Goal: Find specific page/section: Find specific page/section

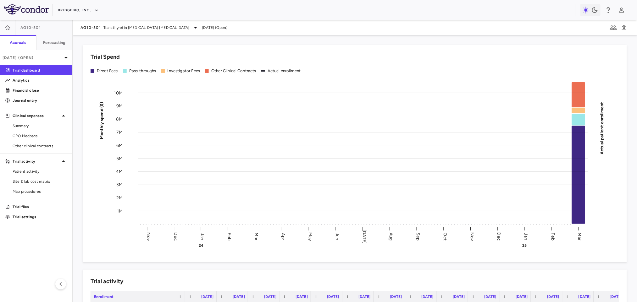
click at [27, 60] on p "[DATE] (Open)" at bounding box center [33, 58] width 60 height 6
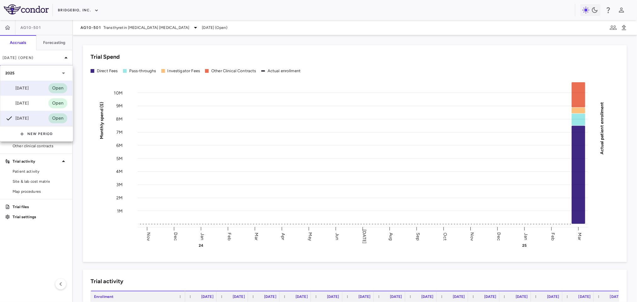
click at [35, 88] on div "[DATE] Open" at bounding box center [36, 88] width 72 height 15
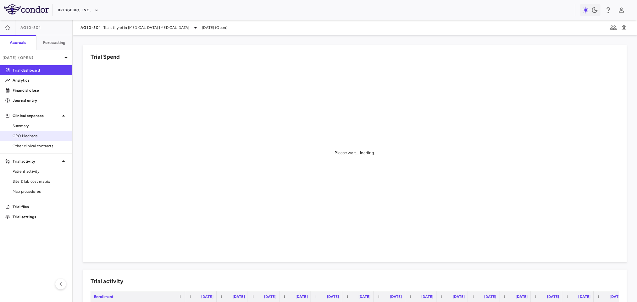
click at [34, 135] on span "CRO Medpace" at bounding box center [40, 136] width 55 height 6
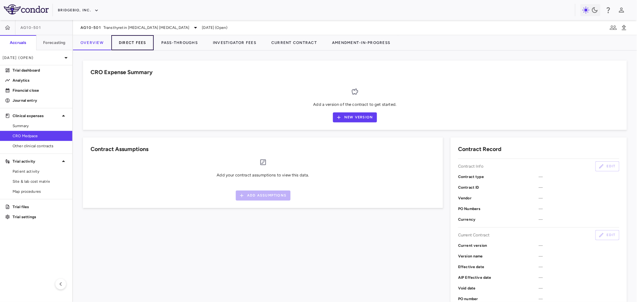
click at [136, 42] on button "Direct Fees" at bounding box center [132, 42] width 42 height 15
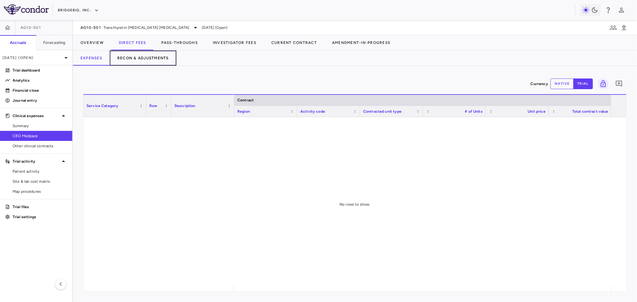
click at [147, 58] on button "Recon & Adjustments" at bounding box center [143, 58] width 67 height 15
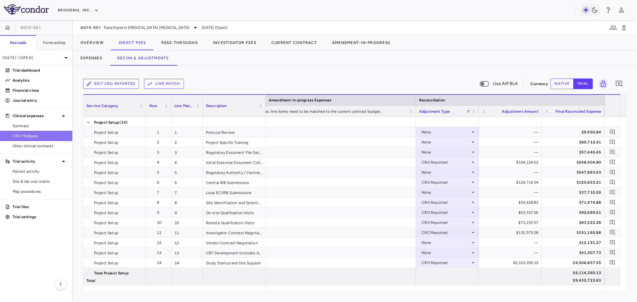
click at [31, 135] on span "CRO Medpace" at bounding box center [40, 136] width 55 height 6
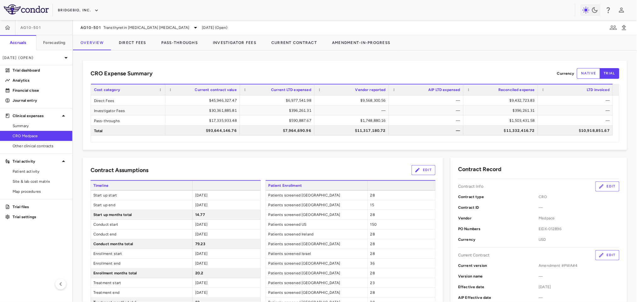
click at [132, 46] on button "Direct Fees" at bounding box center [132, 42] width 42 height 15
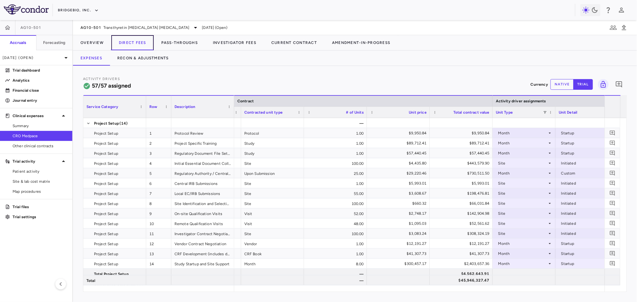
scroll to position [0, 134]
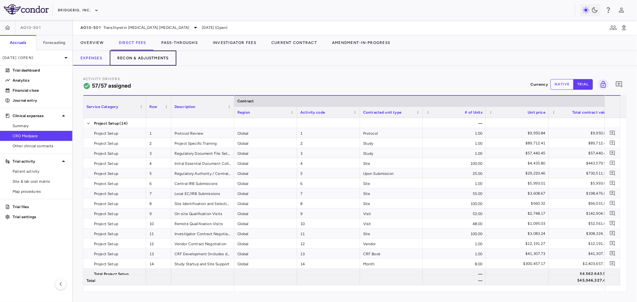
click at [139, 58] on button "Recon & Adjustments" at bounding box center [143, 58] width 67 height 15
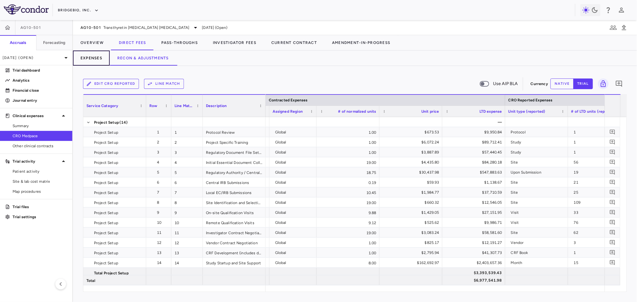
click at [92, 60] on button "Expenses" at bounding box center [91, 58] width 37 height 15
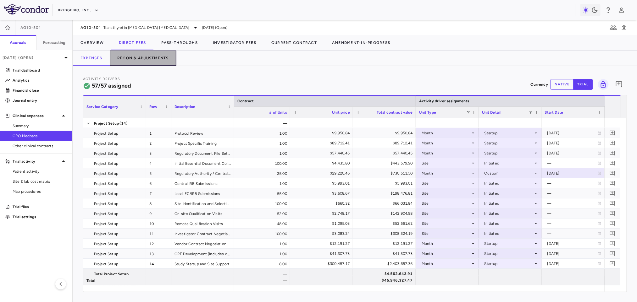
click at [135, 61] on button "Recon & Adjustments" at bounding box center [143, 58] width 67 height 15
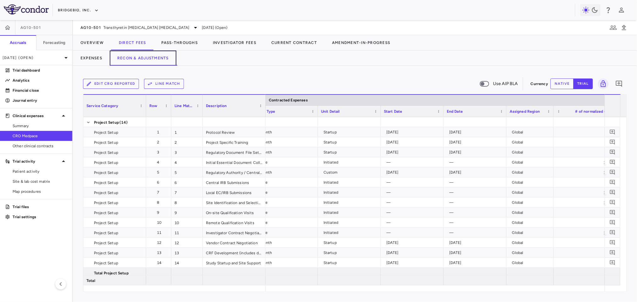
scroll to position [0, 143]
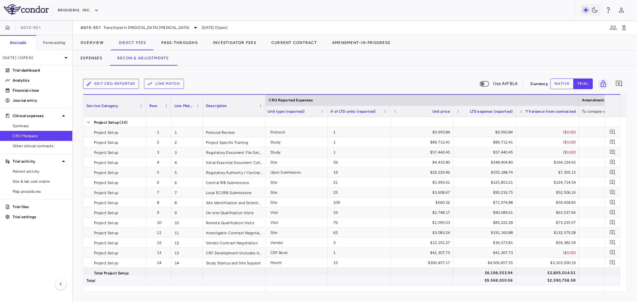
click at [497, 281] on div "$9,568,300.56" at bounding box center [486, 281] width 54 height 10
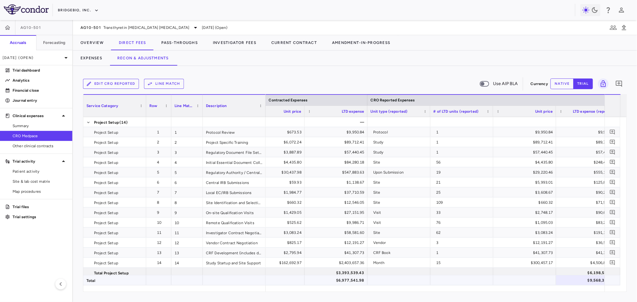
click at [347, 283] on div "$6,977,541.98" at bounding box center [337, 281] width 54 height 10
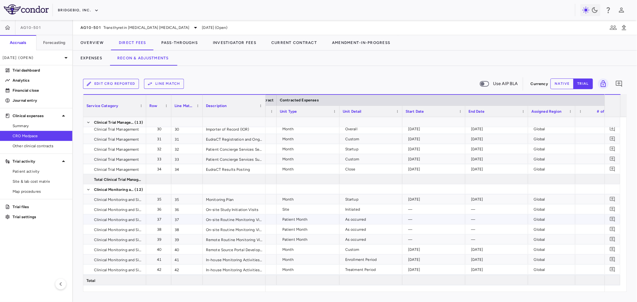
click at [301, 217] on div "Patient Month" at bounding box center [309, 220] width 54 height 10
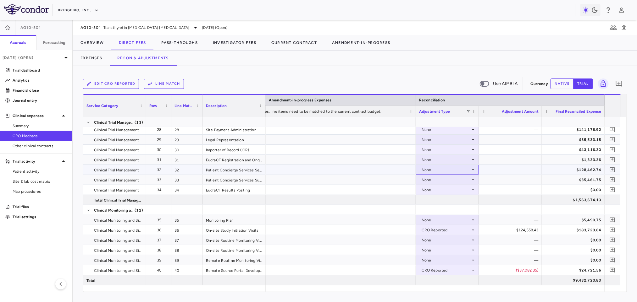
click at [454, 168] on div "None" at bounding box center [446, 170] width 49 height 10
click at [502, 170] on div at bounding box center [318, 151] width 637 height 302
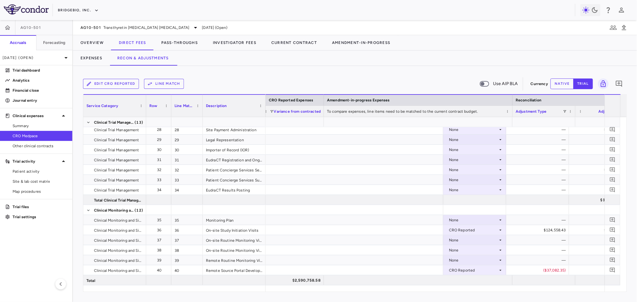
scroll to position [0, 869]
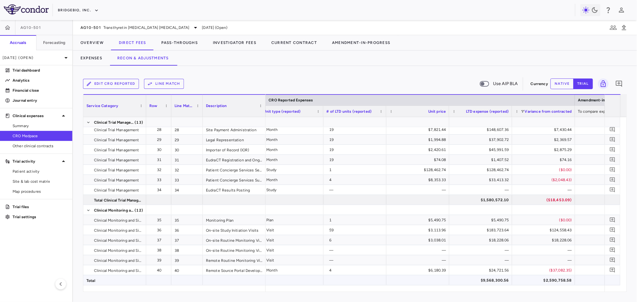
click at [497, 280] on div "$9,568,300.56" at bounding box center [482, 281] width 54 height 10
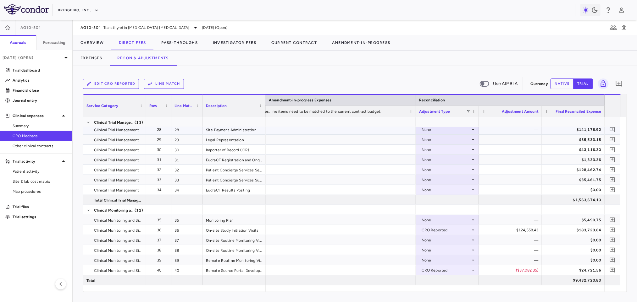
click at [453, 131] on div "None" at bounding box center [446, 130] width 49 height 10
click at [529, 131] on div at bounding box center [318, 151] width 637 height 302
click at [571, 132] on div "$141,176.92" at bounding box center [574, 130] width 54 height 10
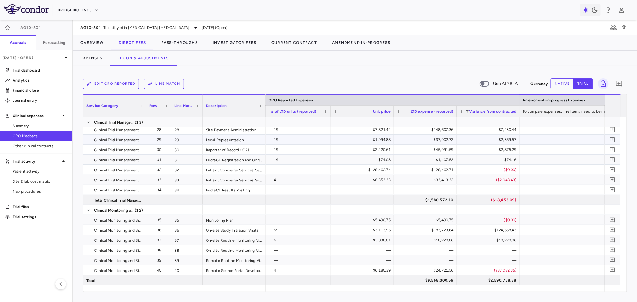
click at [497, 139] on div "$2,369.57" at bounding box center [489, 140] width 54 height 10
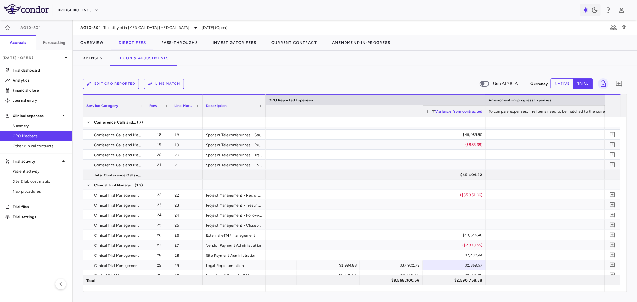
scroll to position [0, 966]
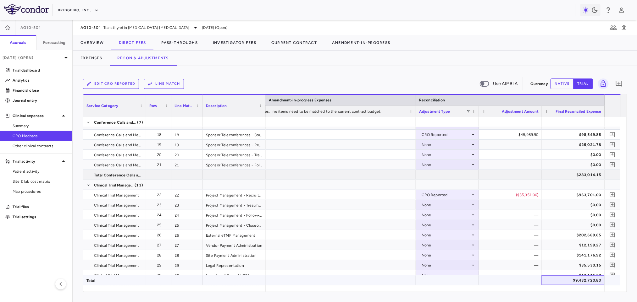
click at [588, 285] on div "$9,432,723.83" at bounding box center [573, 281] width 63 height 10
click at [53, 43] on h6 "Forecasting" at bounding box center [54, 43] width 23 height 6
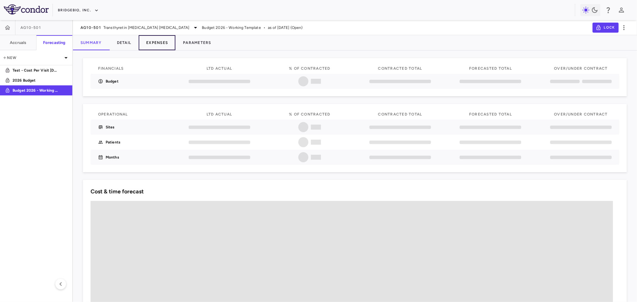
click at [159, 44] on button "Expenses" at bounding box center [157, 42] width 37 height 15
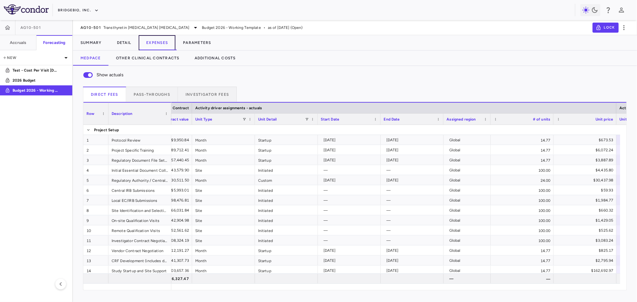
scroll to position [0, 377]
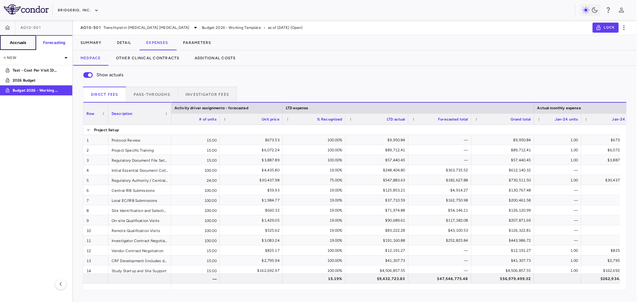
click at [25, 45] on h6 "Accruals" at bounding box center [18, 43] width 16 height 6
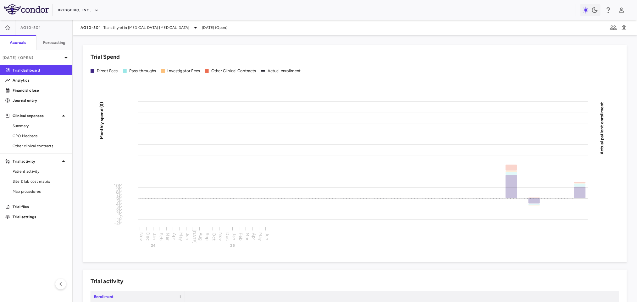
click at [43, 137] on span "CRO Medpace" at bounding box center [40, 136] width 55 height 6
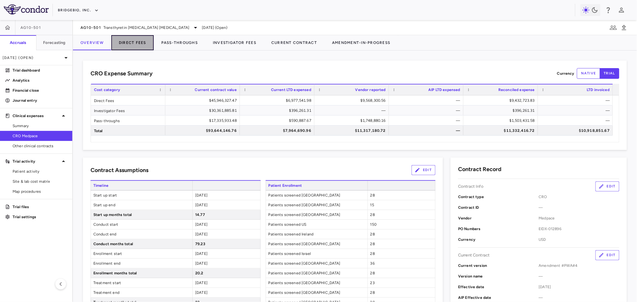
click at [134, 42] on button "Direct Fees" at bounding box center [132, 42] width 42 height 15
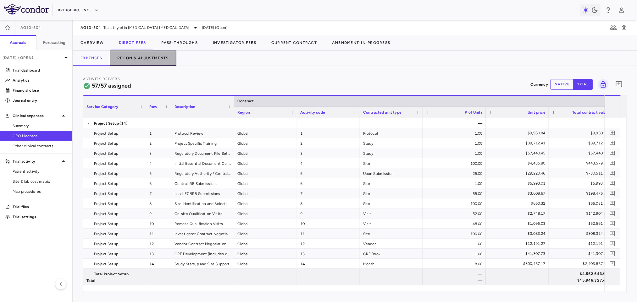
click at [158, 61] on button "Recon & Adjustments" at bounding box center [143, 58] width 67 height 15
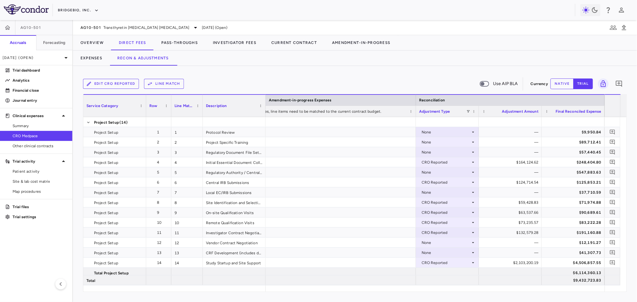
click at [585, 283] on div "$9,432,723.83" at bounding box center [574, 281] width 54 height 10
click at [57, 41] on h6 "Forecasting" at bounding box center [54, 43] width 23 height 6
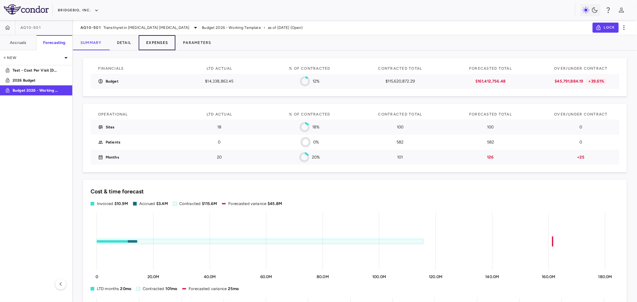
click at [165, 45] on button "Expenses" at bounding box center [157, 42] width 37 height 15
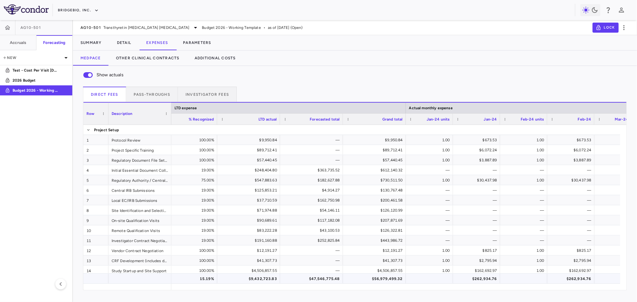
click at [258, 281] on div "$9,432,723.83" at bounding box center [250, 279] width 54 height 10
click at [204, 42] on button "Parameters" at bounding box center [196, 42] width 43 height 15
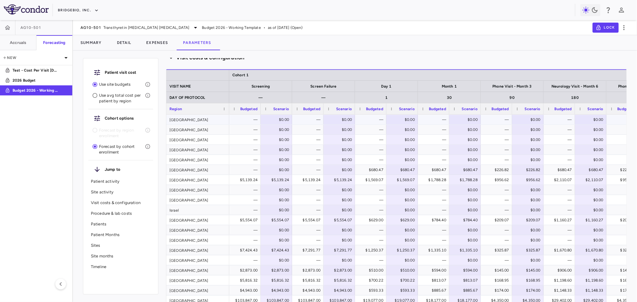
click at [200, 118] on div "[GEOGRAPHIC_DATA]" at bounding box center [197, 120] width 63 height 10
